Goal: Information Seeking & Learning: Learn about a topic

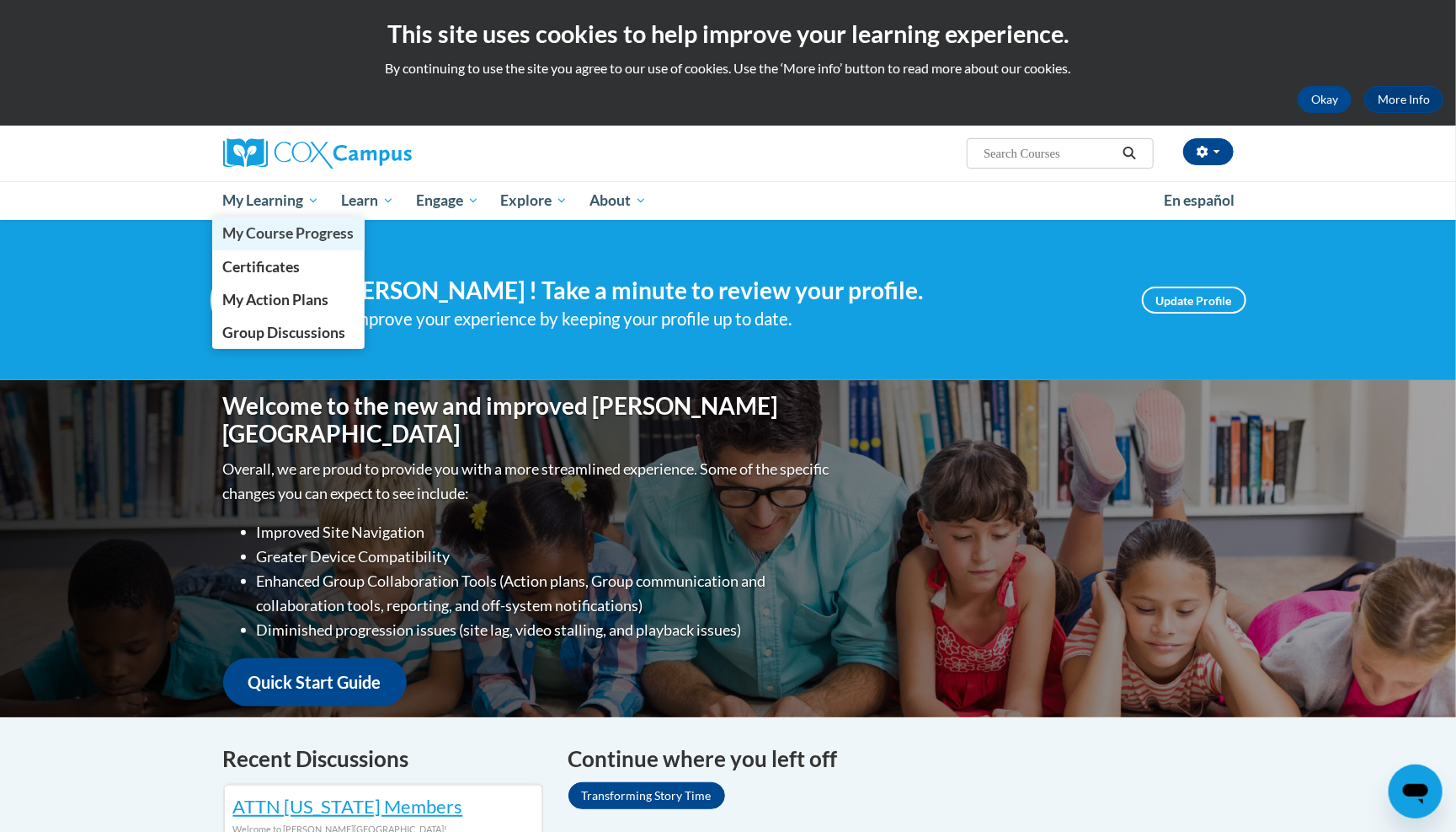
click at [311, 242] on link "My Course Progress" at bounding box center [288, 232] width 153 height 33
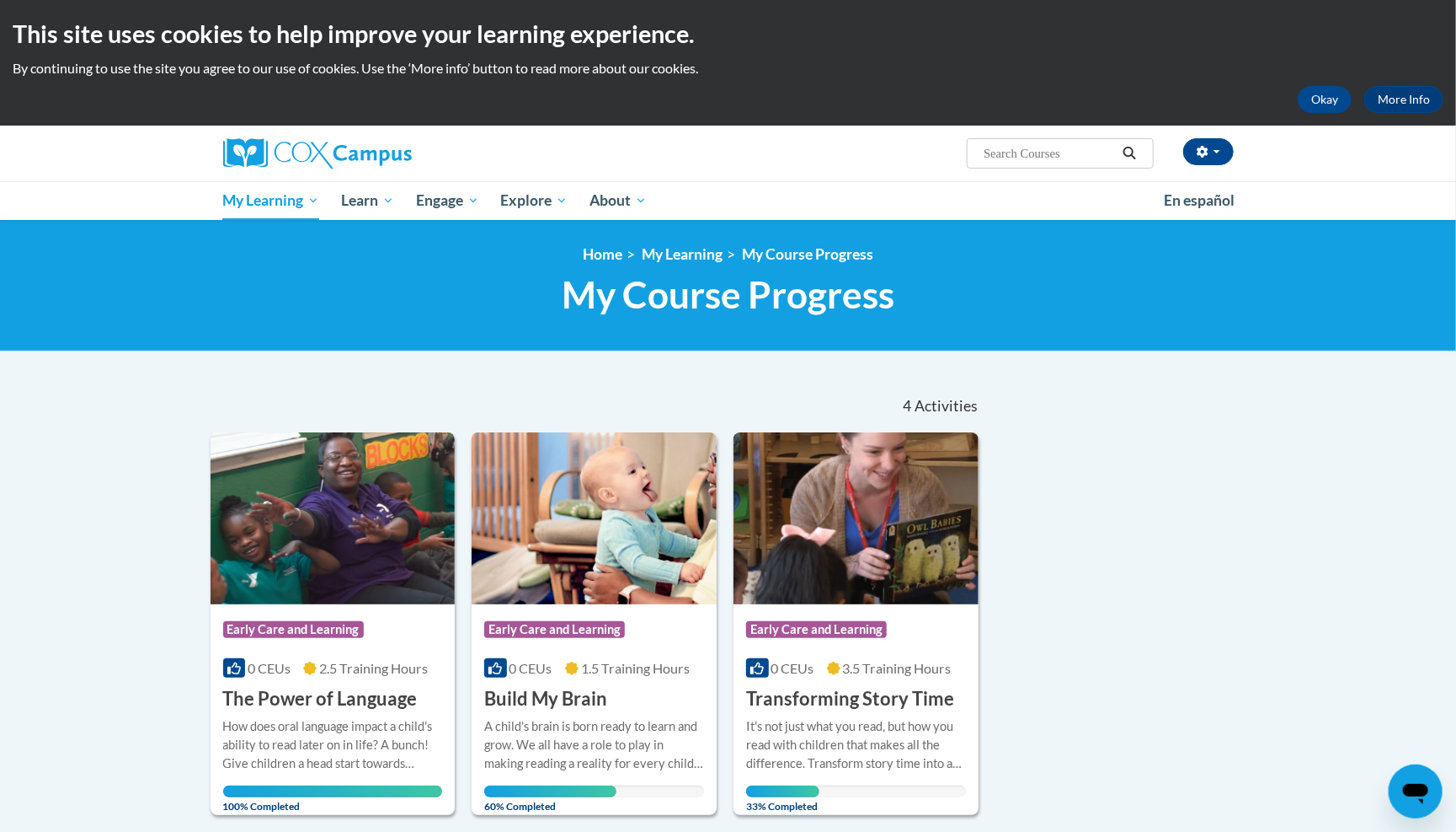
click at [586, 630] on span "Early Care and Learning" at bounding box center [554, 628] width 140 height 17
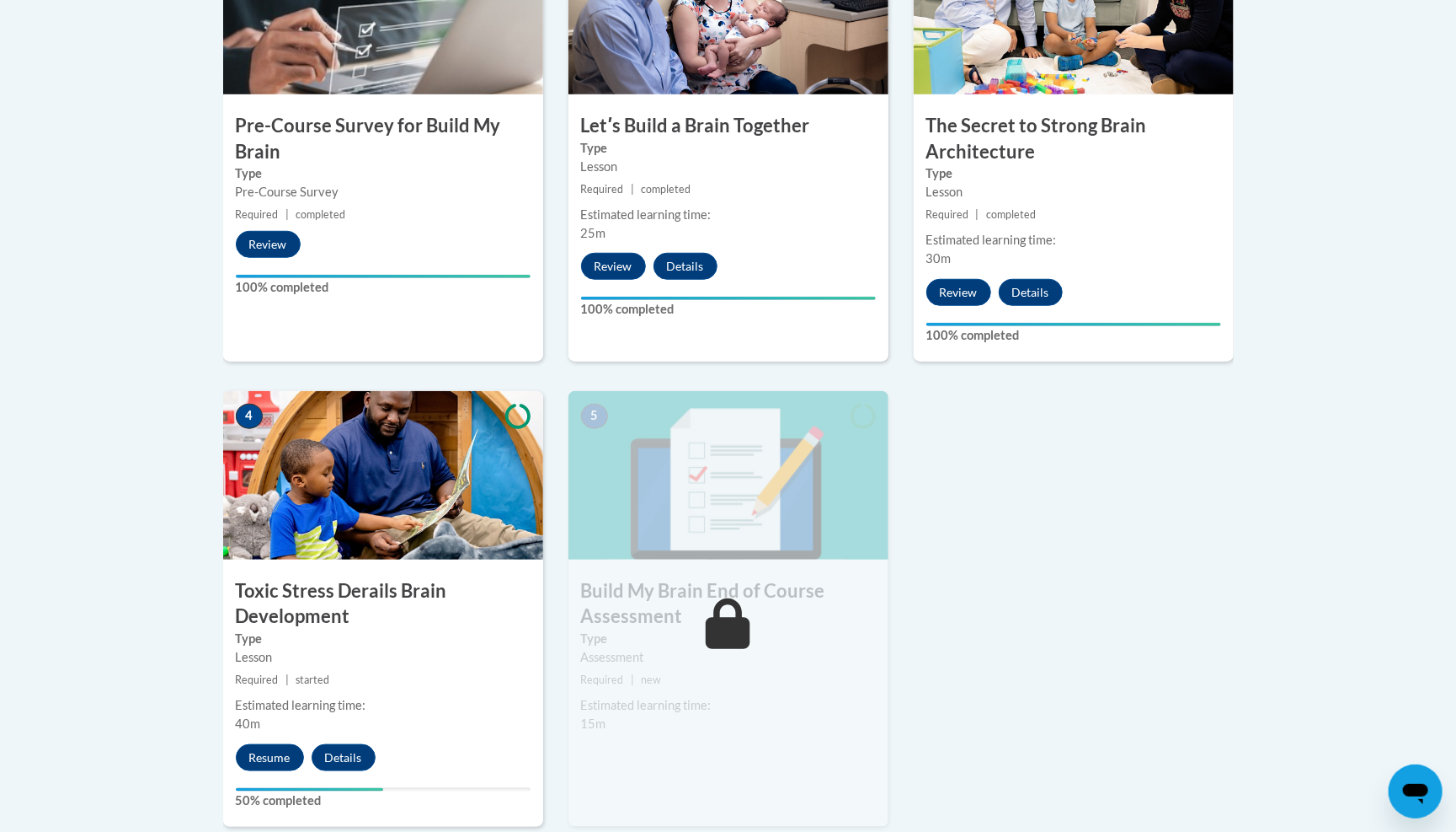
scroll to position [646, 0]
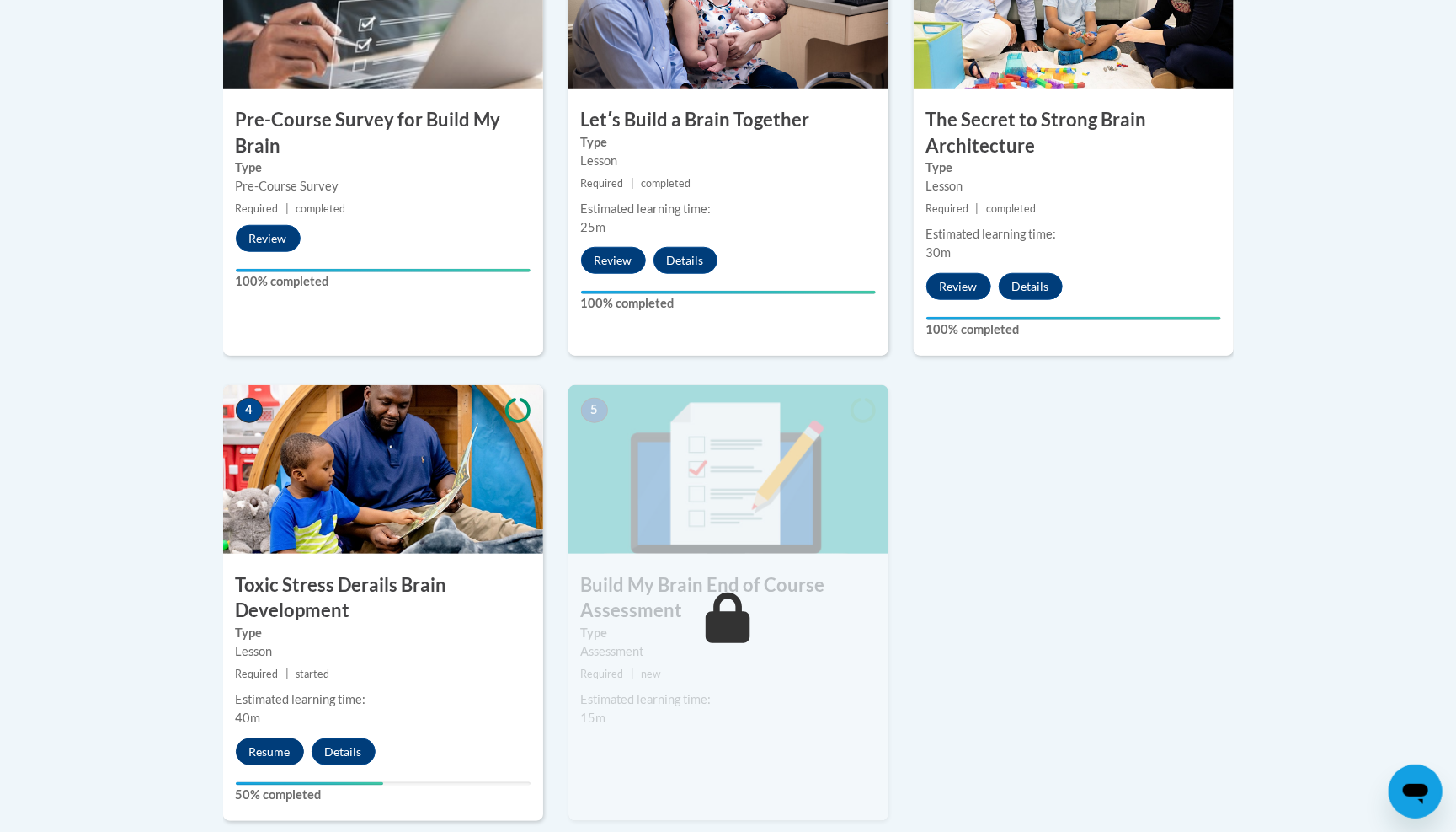
click at [263, 744] on button "Resume" at bounding box center [270, 751] width 68 height 27
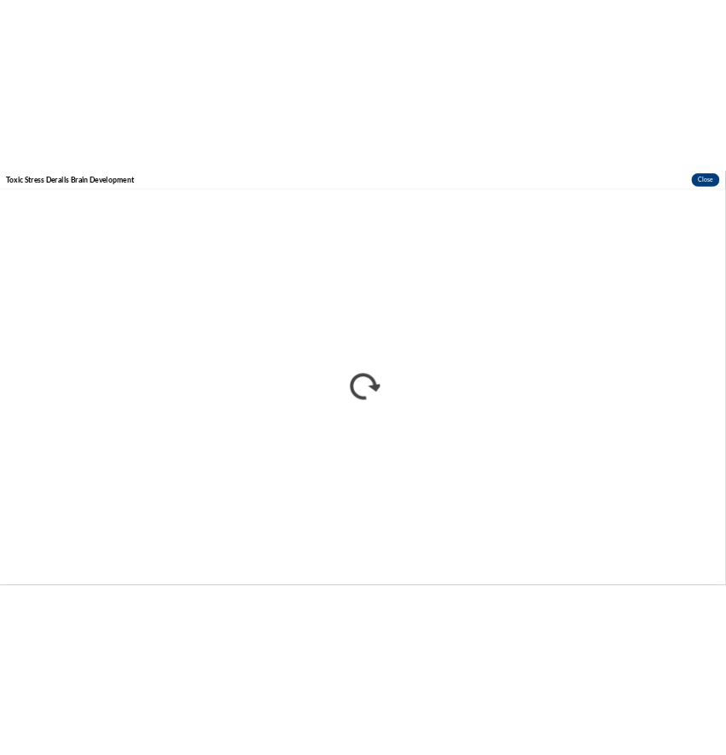
scroll to position [0, 0]
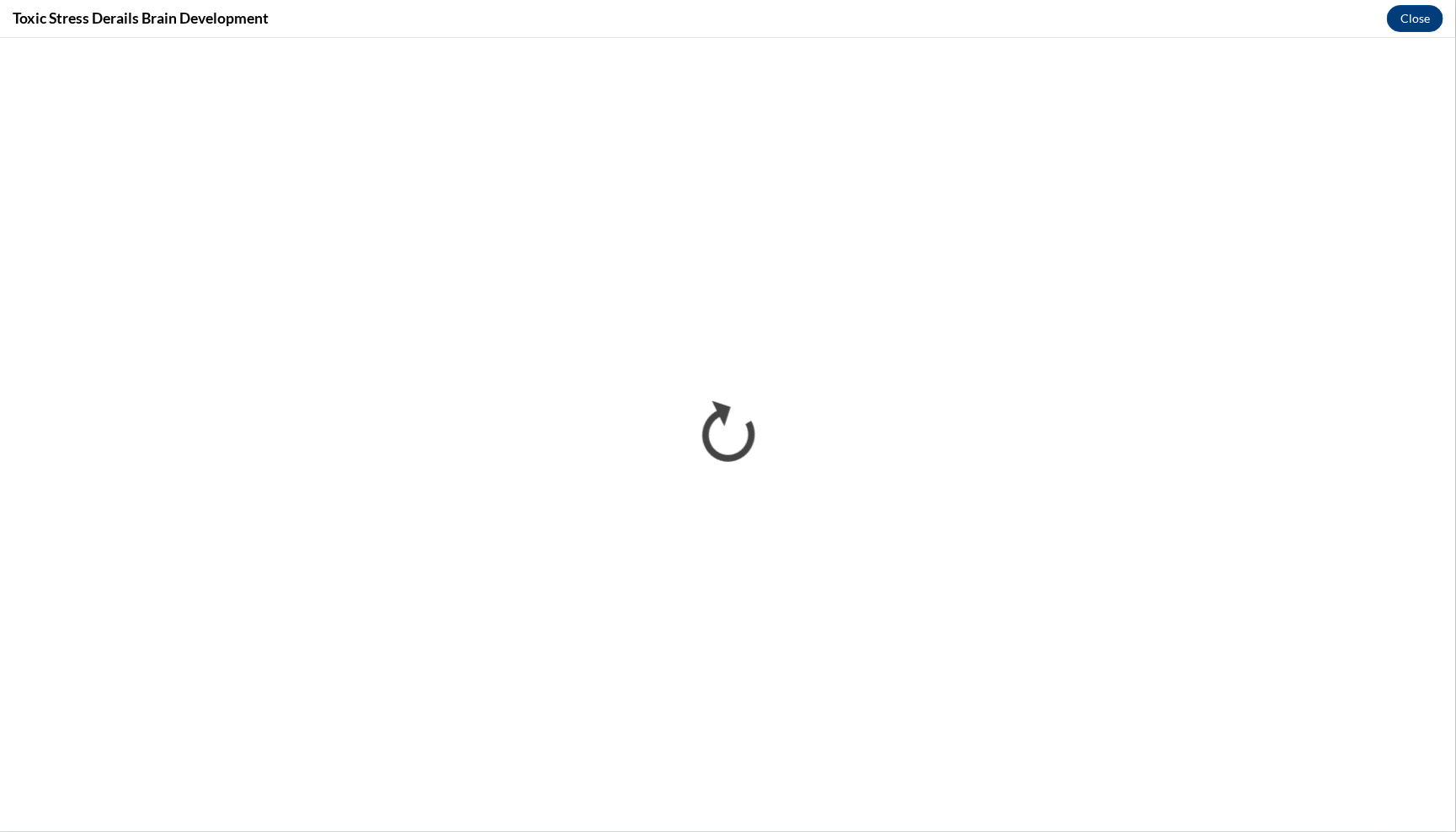
click at [922, 2] on div "Toxic Stress Derails Brain Development Close" at bounding box center [728, 19] width 1456 height 38
click at [987, 1] on div "Toxic Stress Derails Brain Development Close" at bounding box center [728, 19] width 1456 height 38
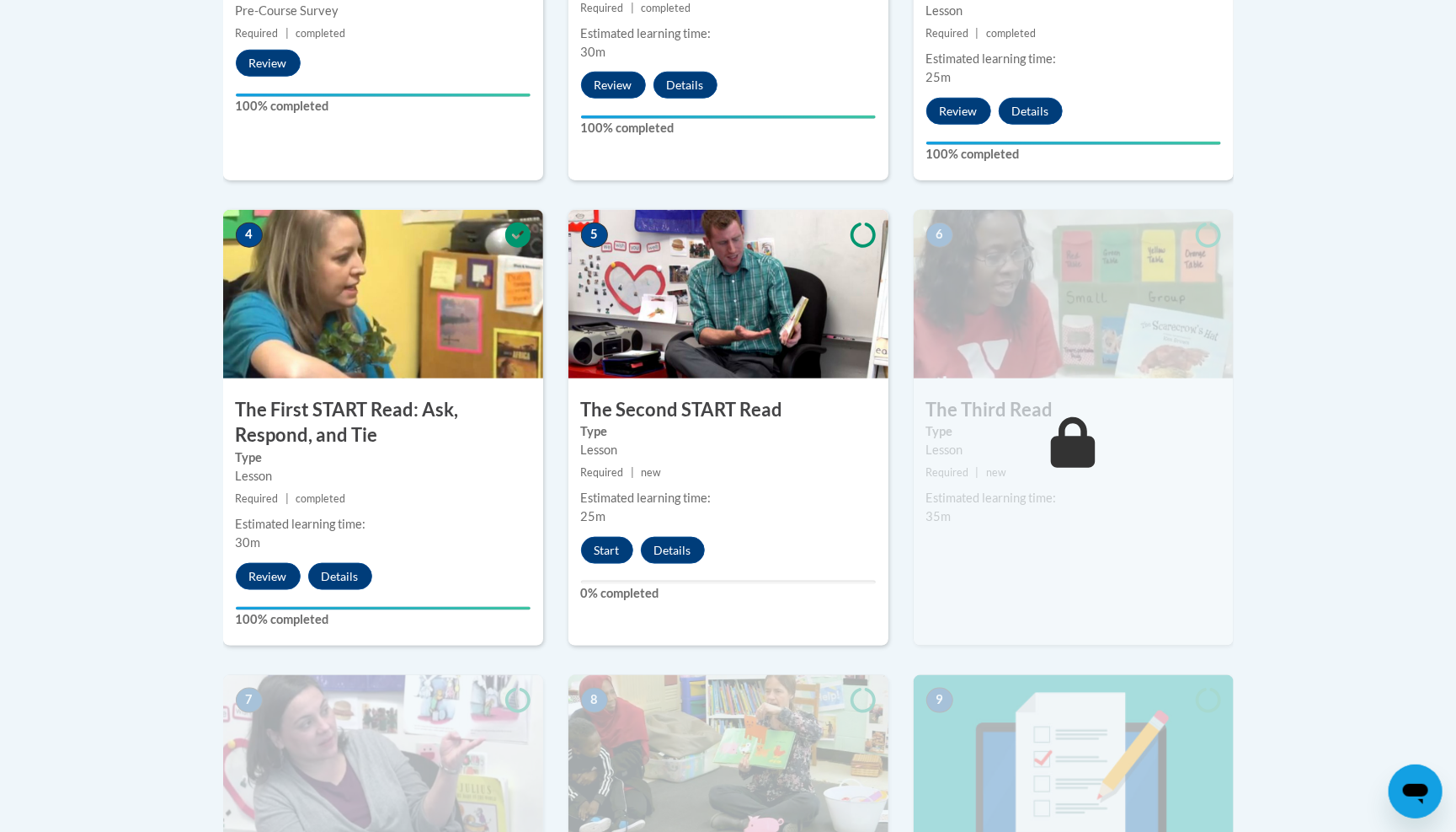
scroll to position [994, 0]
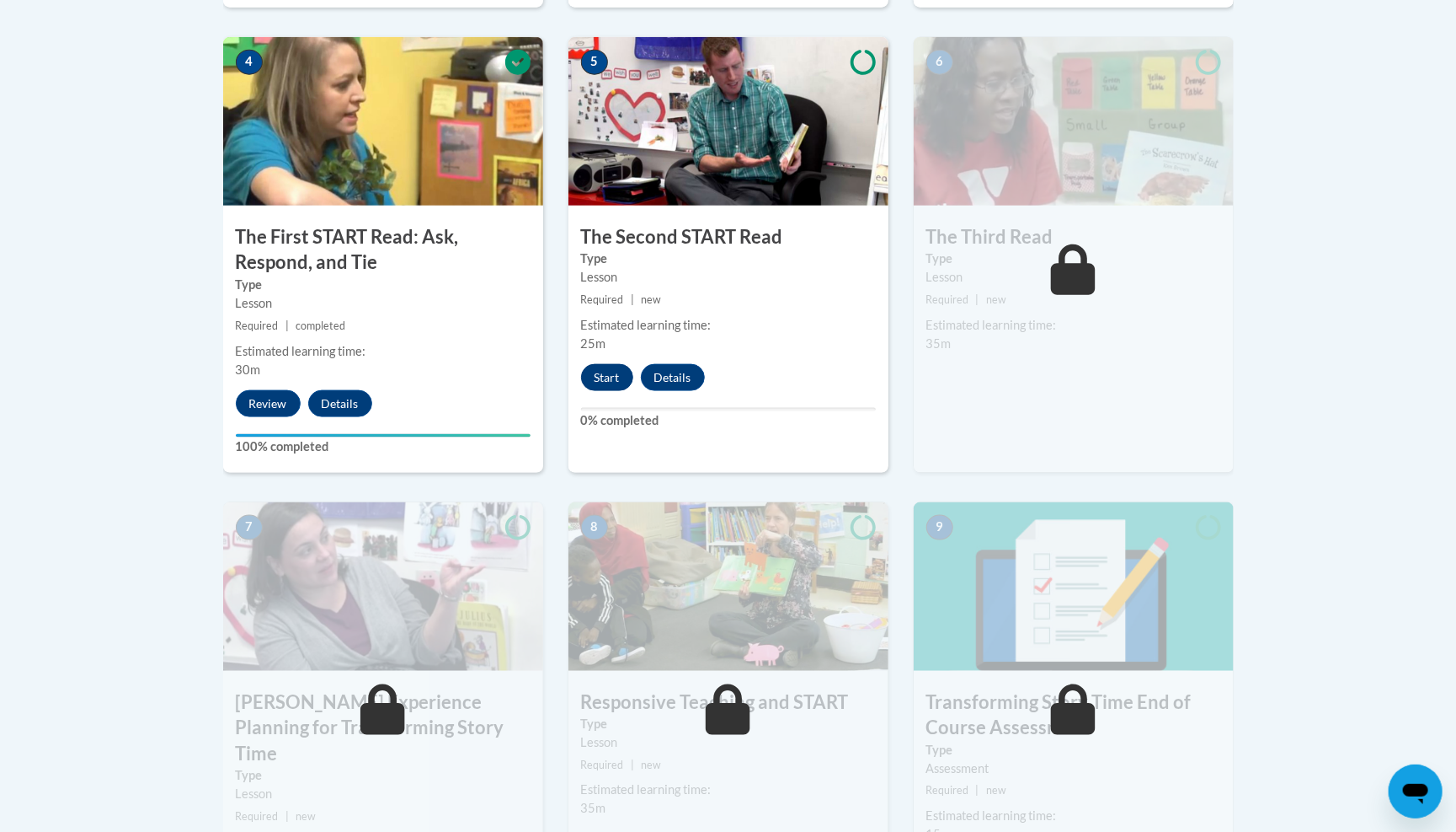
click at [604, 364] on button "Start" at bounding box center [607, 376] width 52 height 27
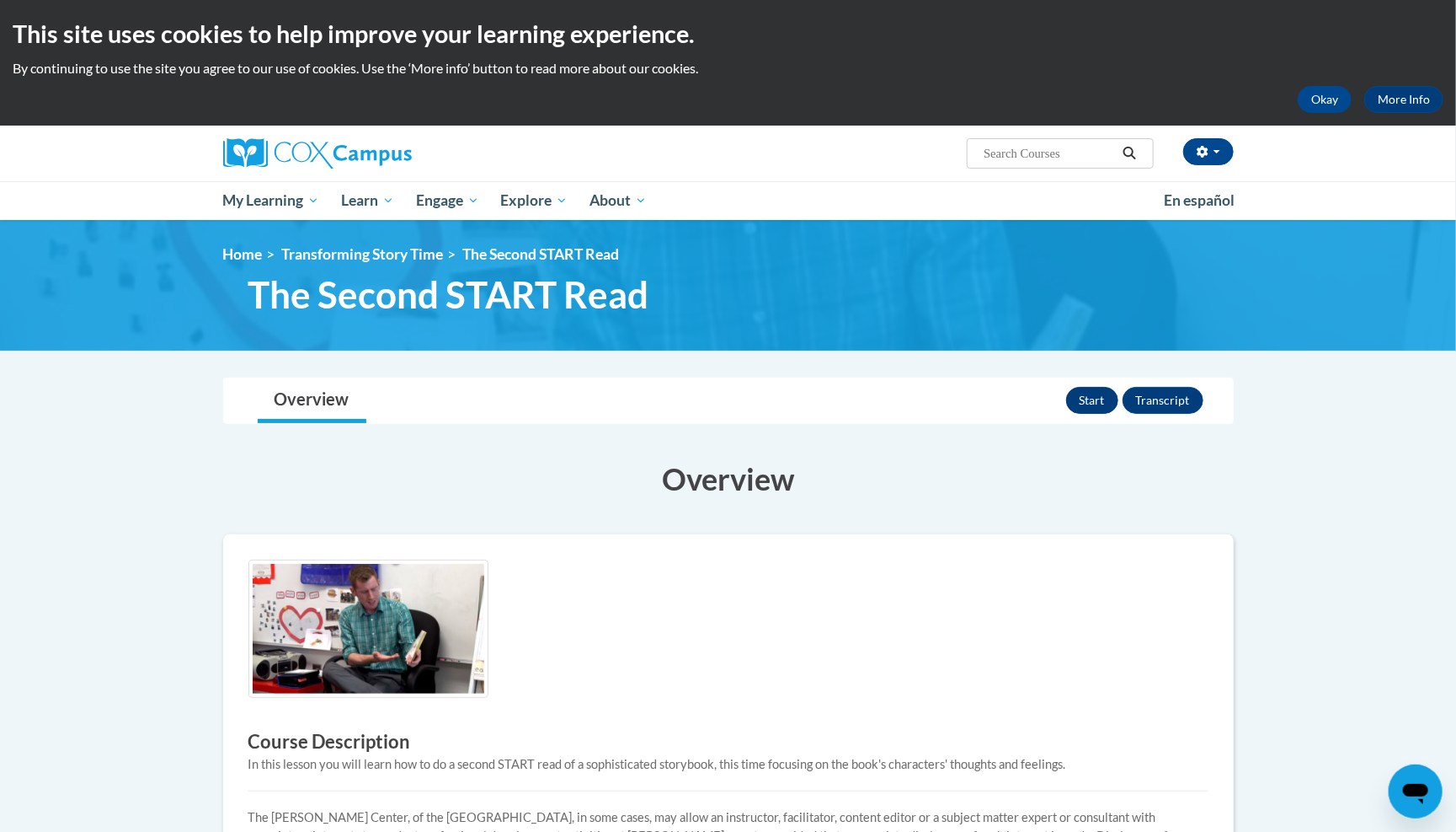
click at [1090, 397] on button "Start" at bounding box center [1092, 399] width 52 height 27
